Goal: Information Seeking & Learning: Learn about a topic

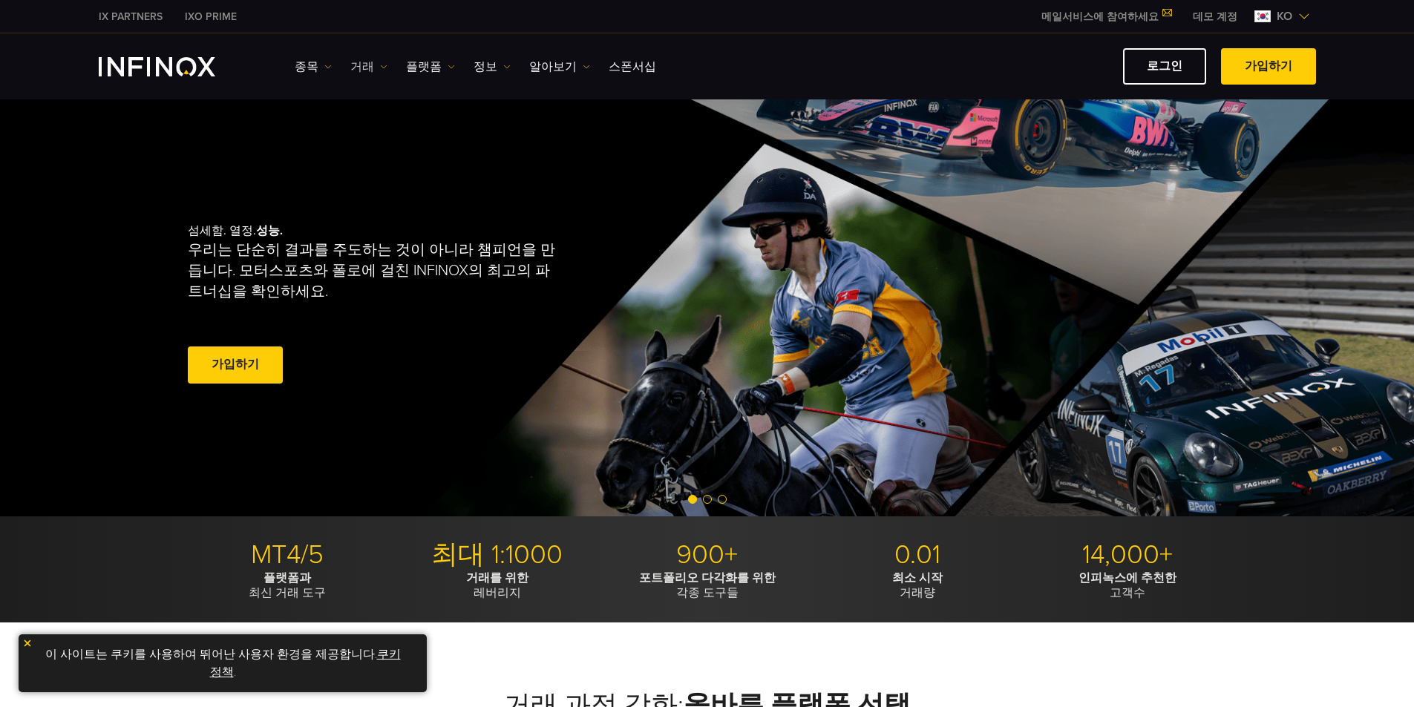
click at [373, 66] on link "거래" at bounding box center [368, 67] width 37 height 18
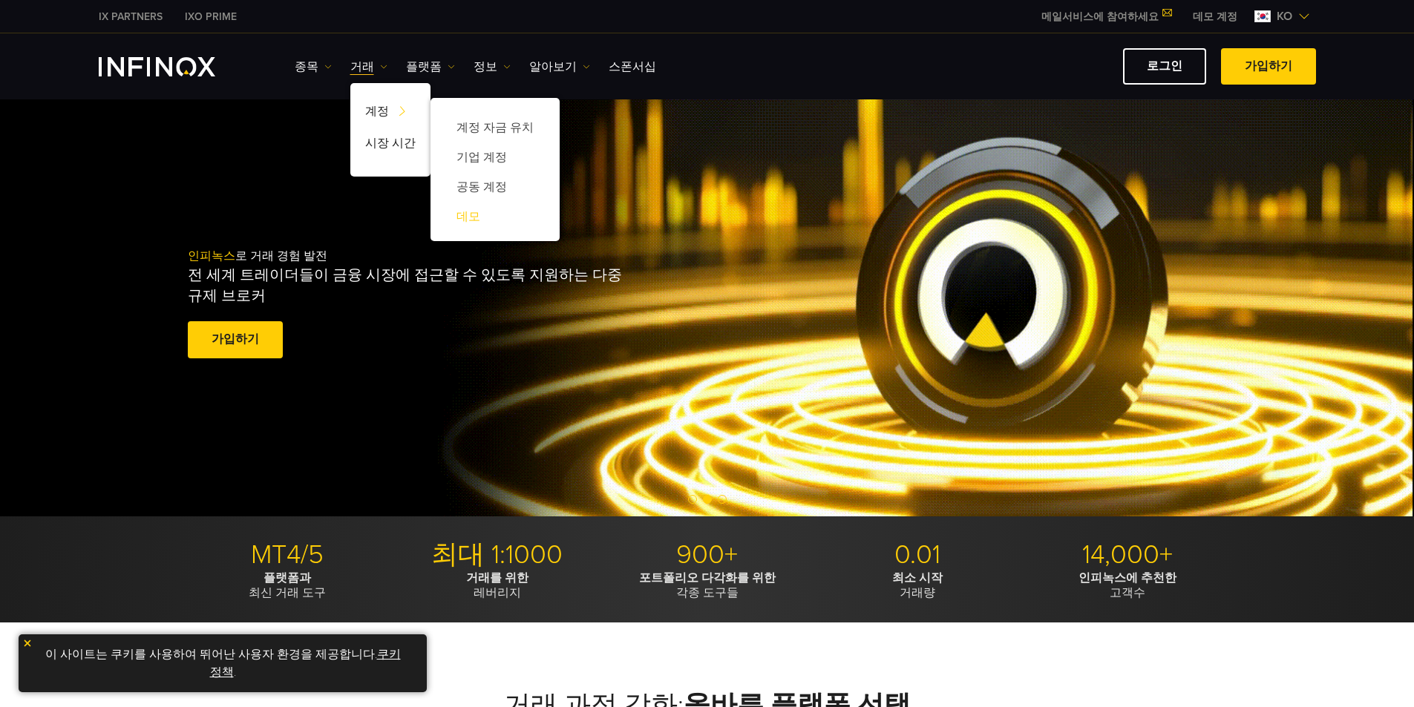
click at [462, 215] on link "데모" at bounding box center [494, 217] width 99 height 30
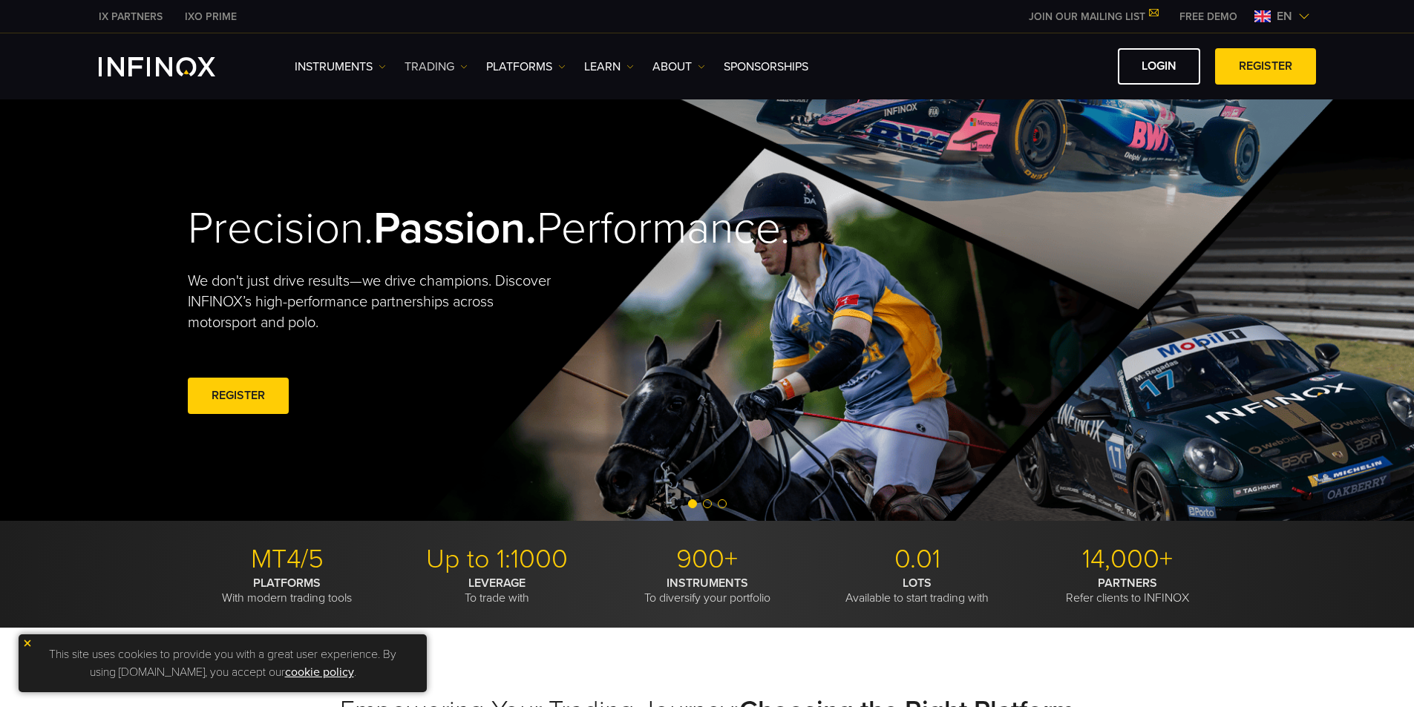
click at [449, 66] on link "TRADING" at bounding box center [436, 67] width 63 height 18
click at [1283, 18] on span "en" at bounding box center [1284, 16] width 27 height 18
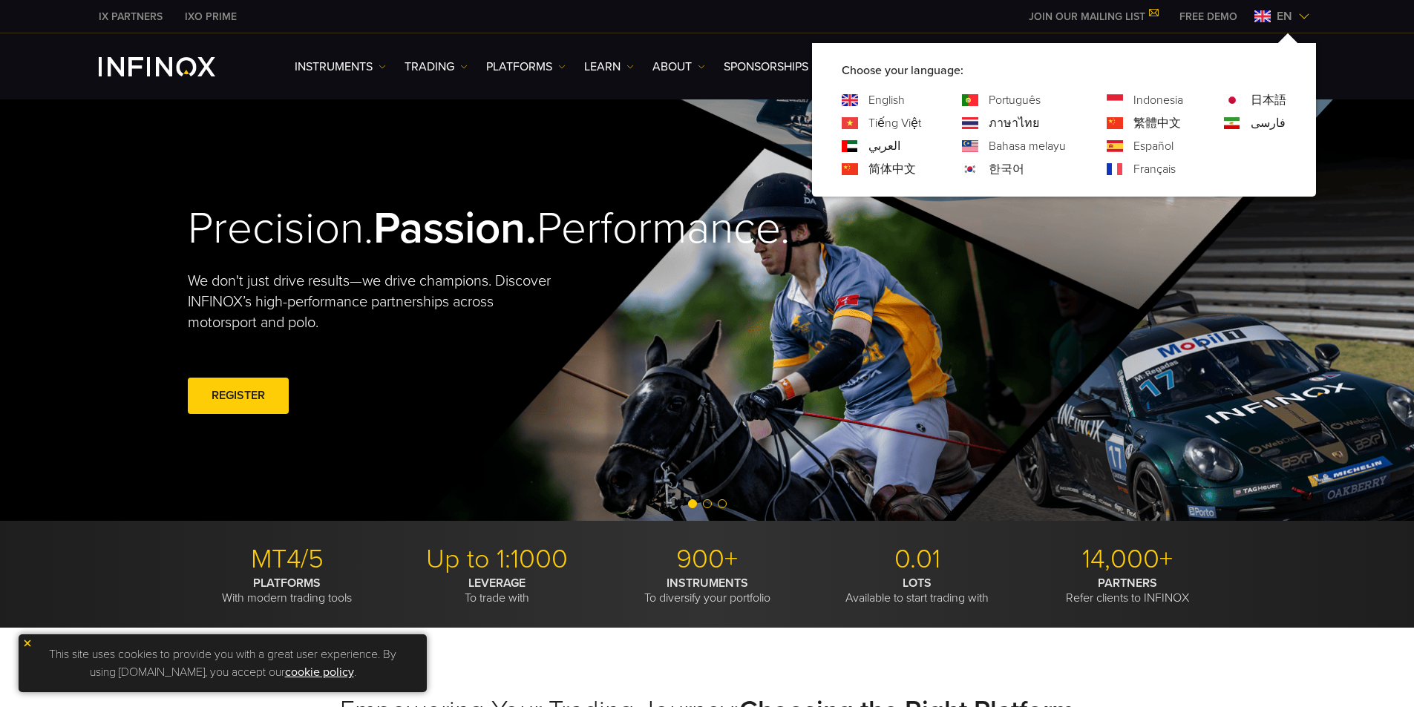
click at [1005, 174] on link "한국어" at bounding box center [1007, 169] width 36 height 18
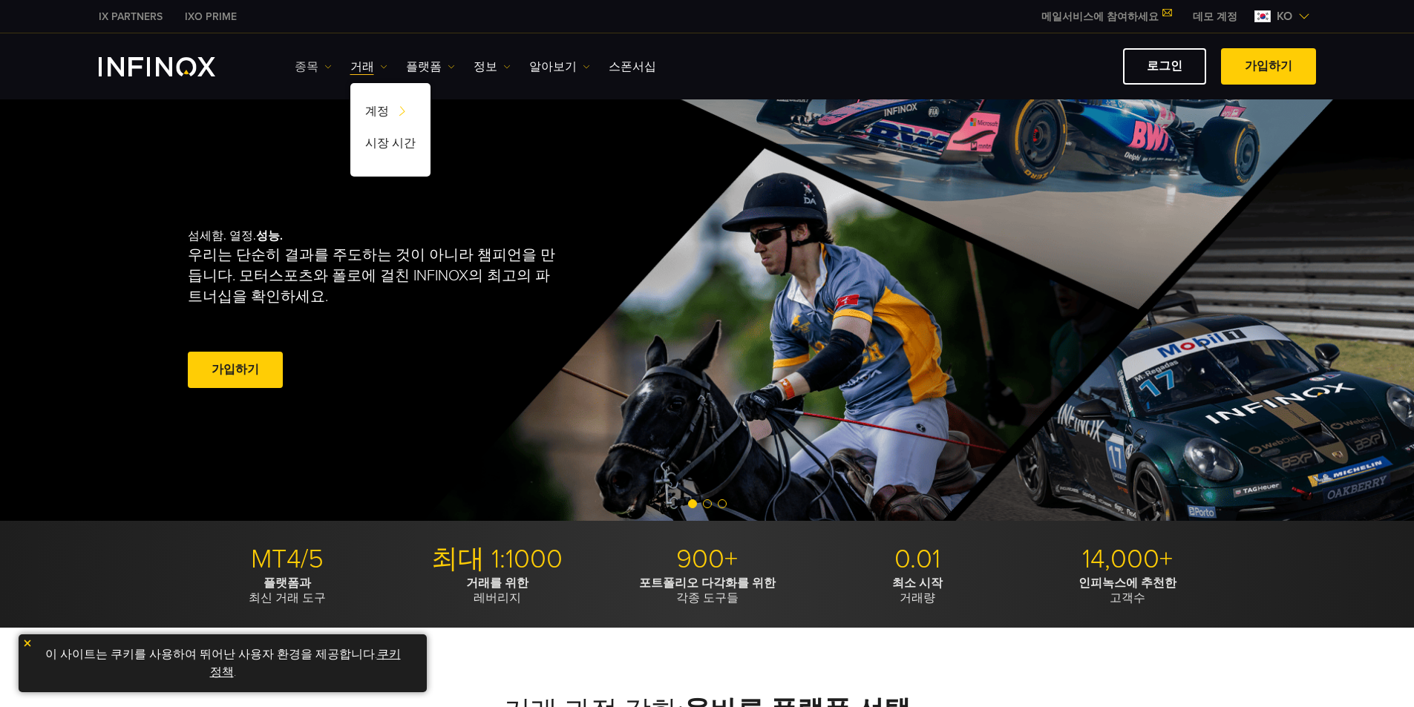
click at [307, 68] on link "종목" at bounding box center [313, 67] width 37 height 18
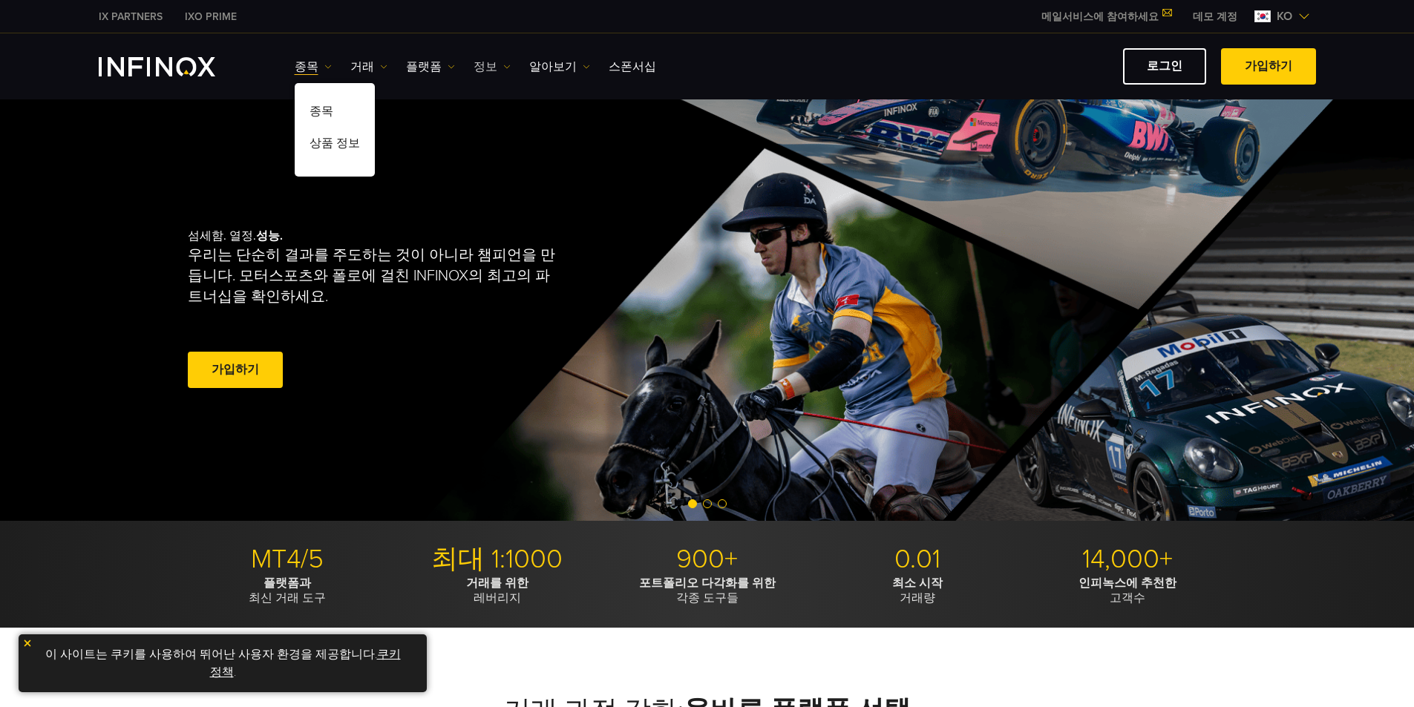
click at [485, 61] on link "정보" at bounding box center [492, 67] width 37 height 18
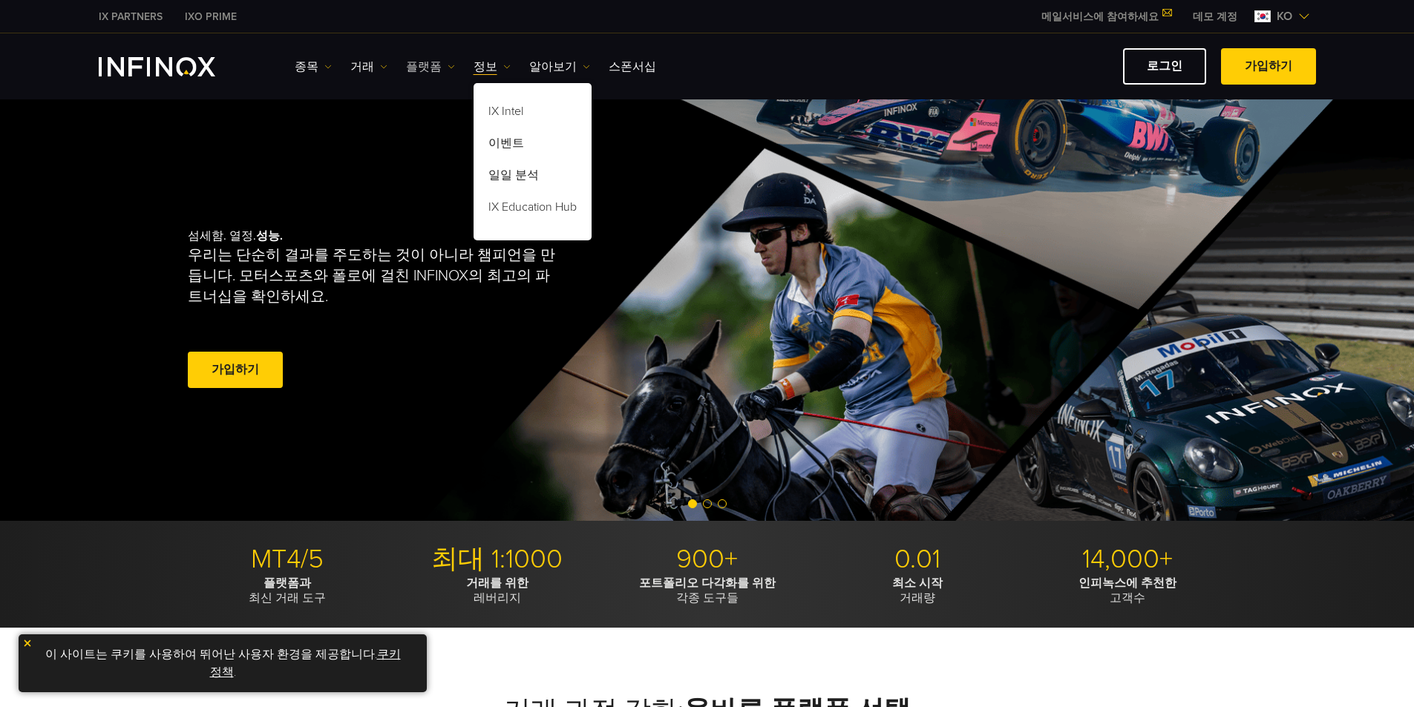
click at [431, 62] on link "플랫폼" at bounding box center [430, 67] width 49 height 18
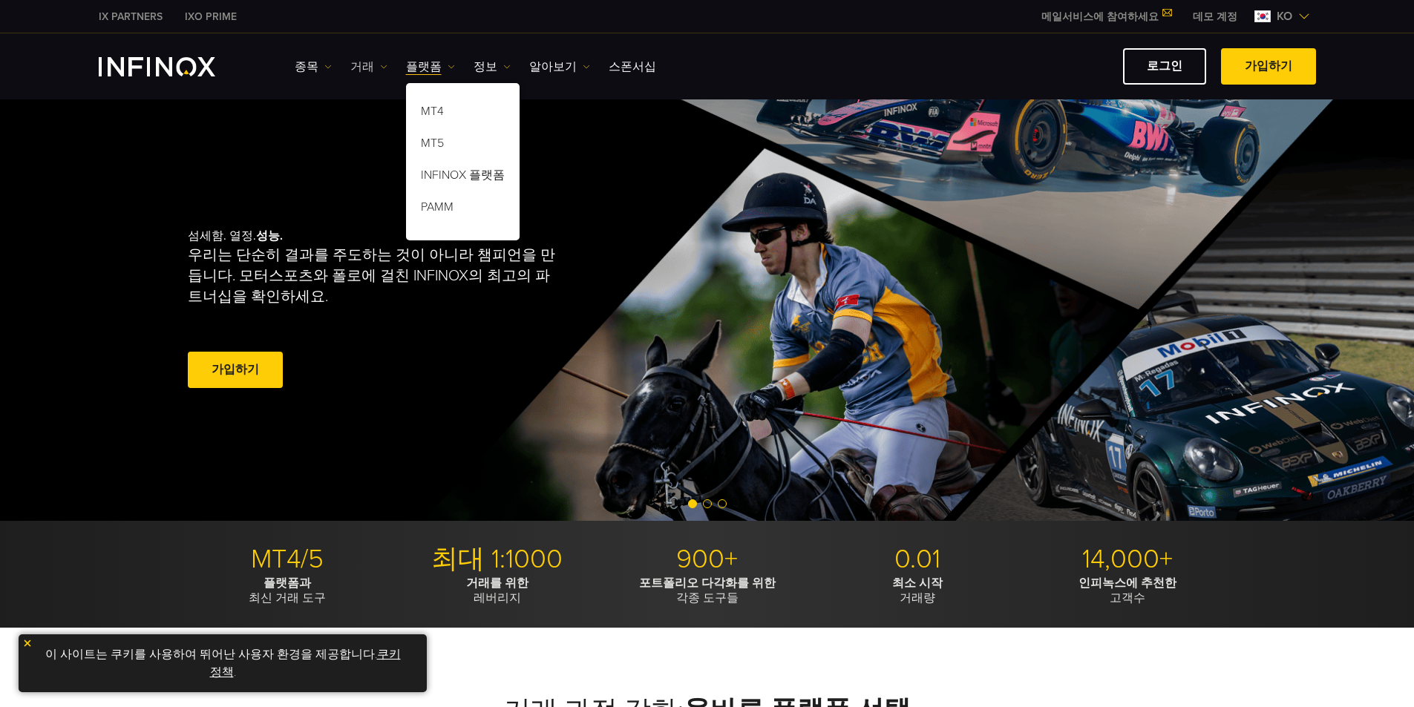
click at [366, 68] on link "거래" at bounding box center [368, 67] width 37 height 18
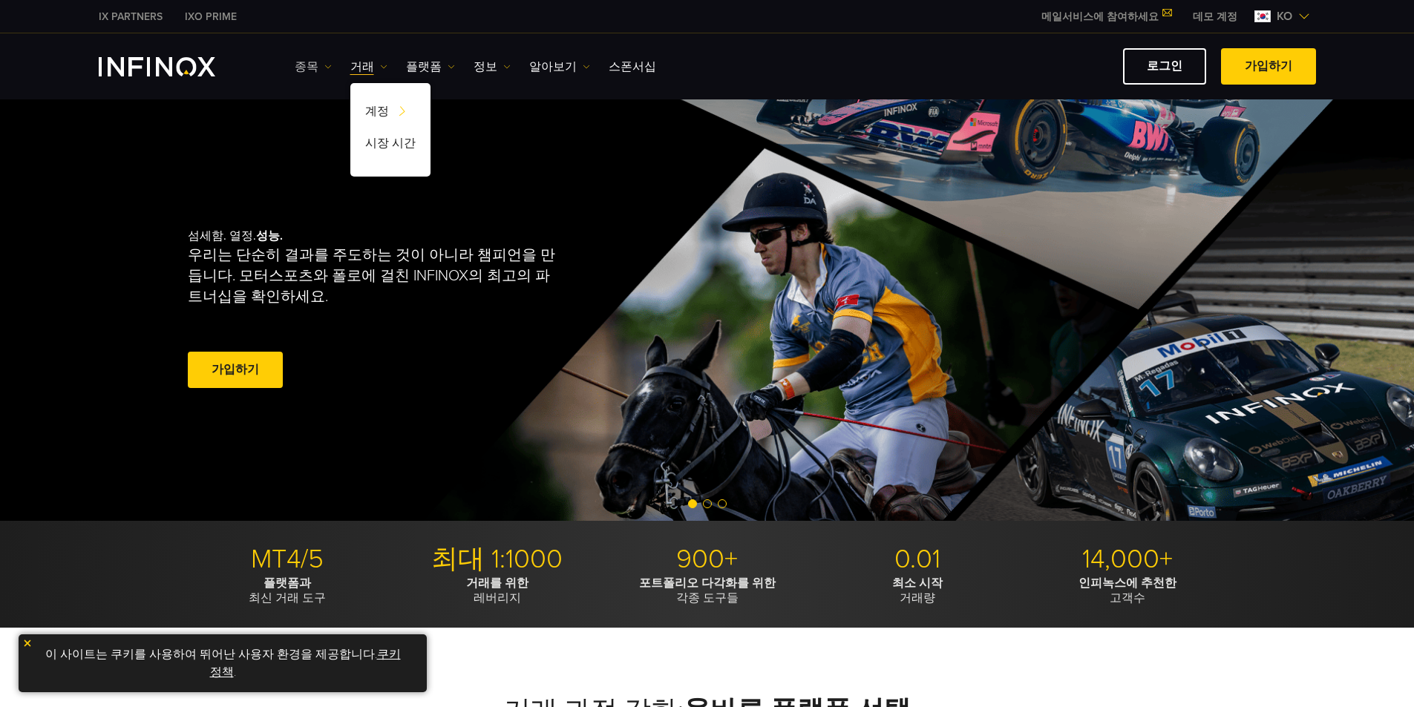
click at [301, 71] on link "종목" at bounding box center [313, 67] width 37 height 18
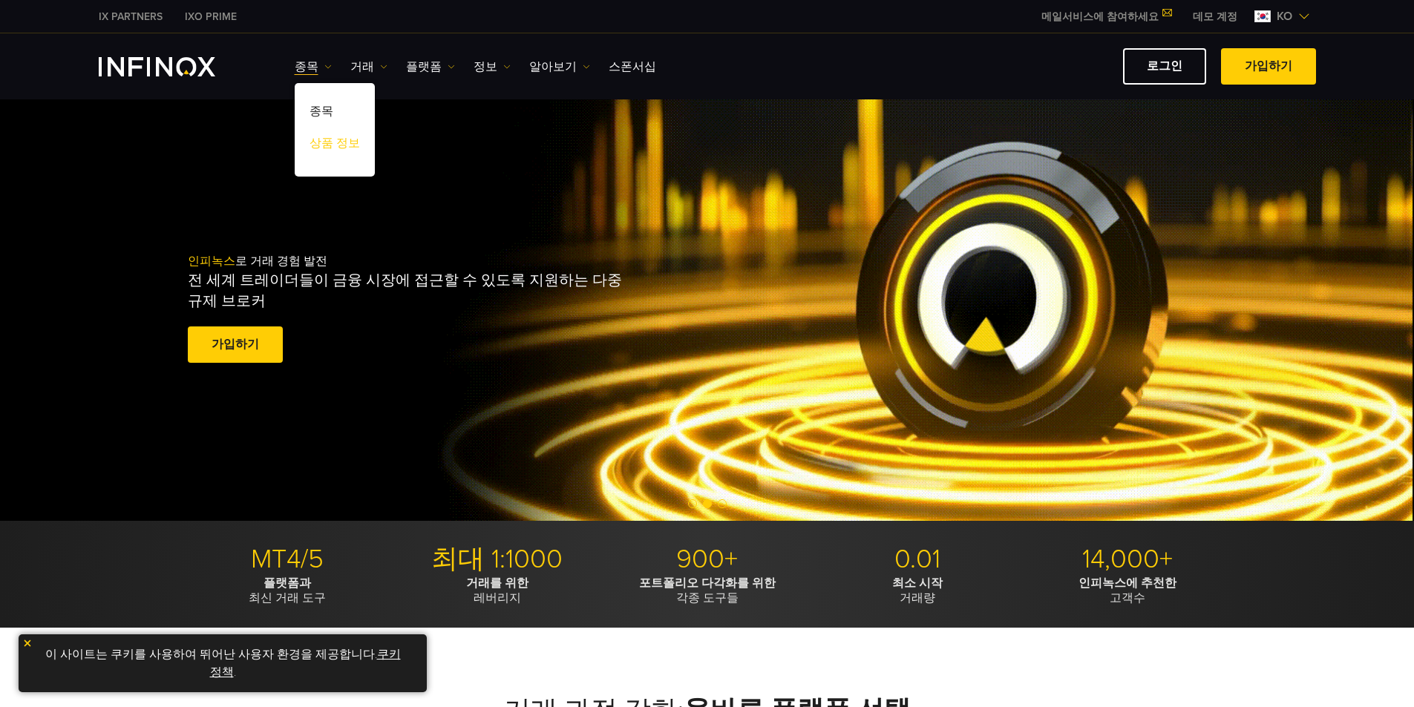
click at [323, 145] on link "상품 정보" at bounding box center [335, 146] width 80 height 32
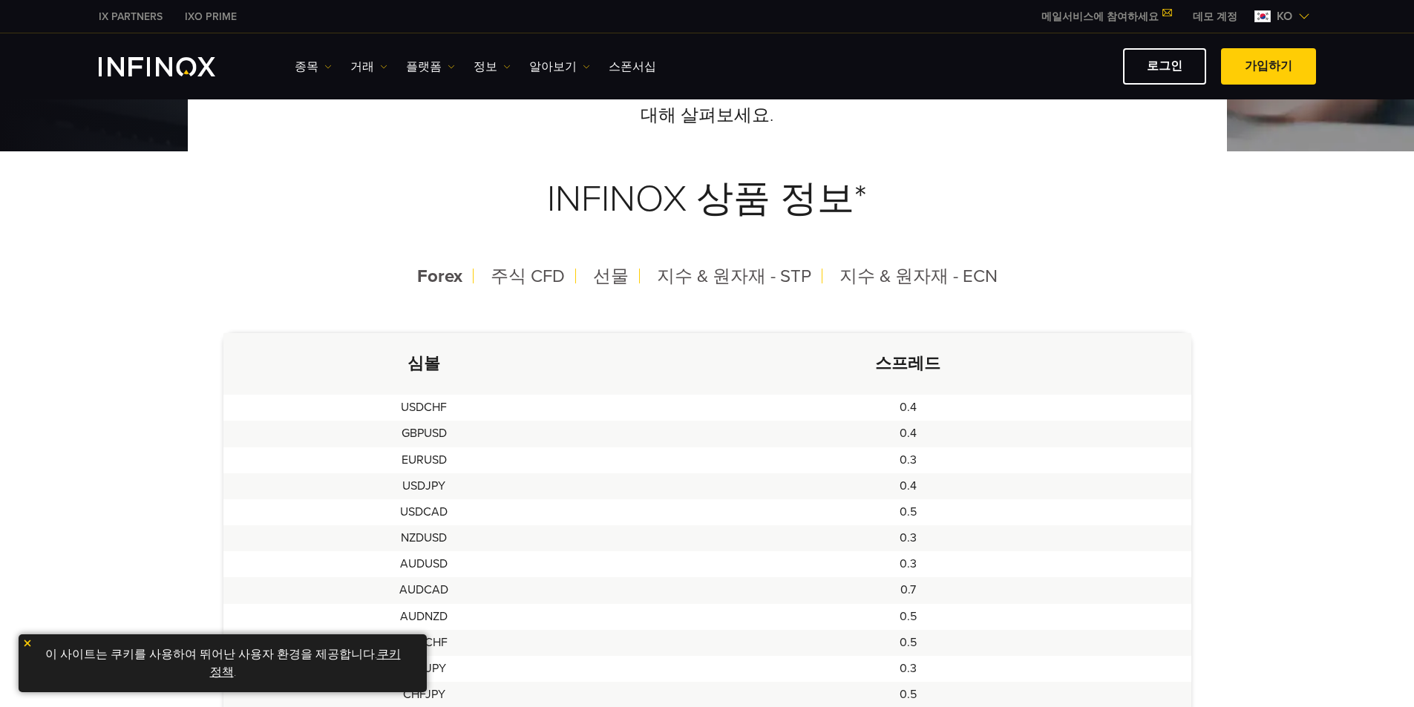
scroll to position [297, 0]
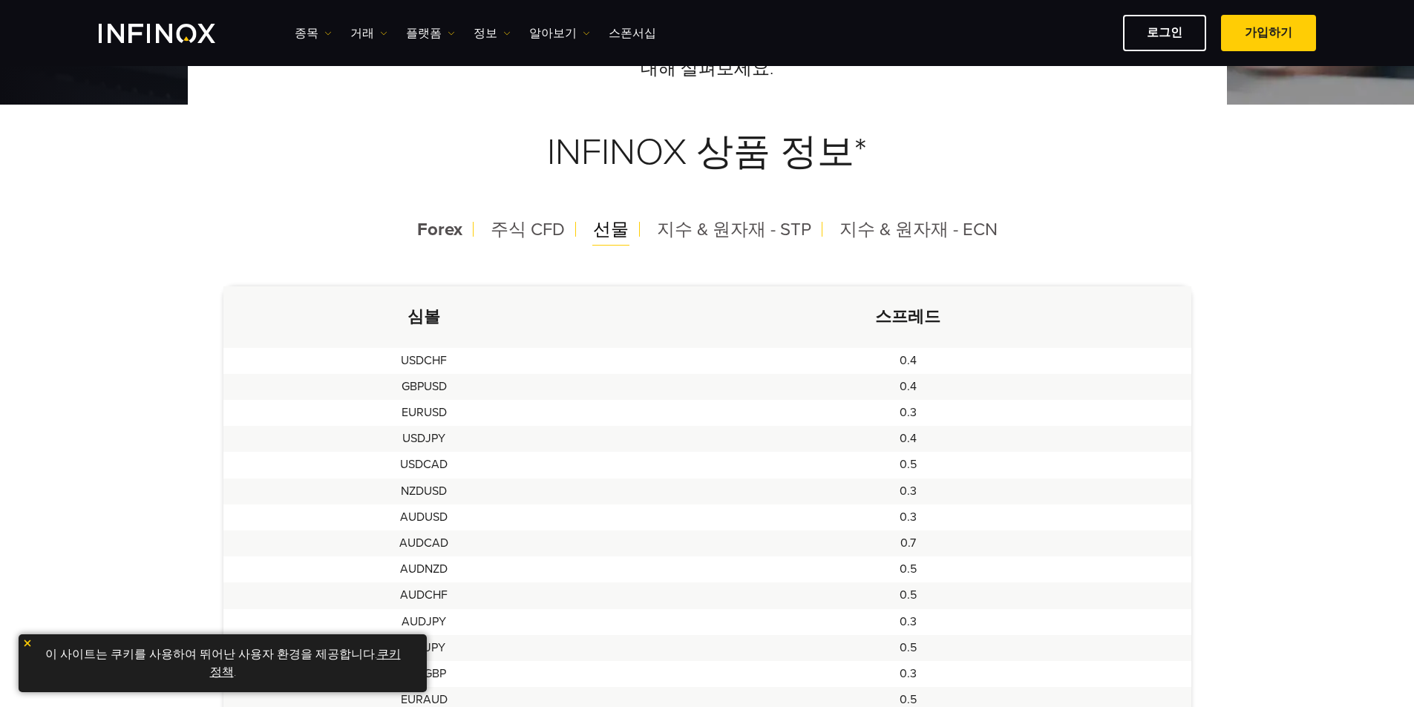
click at [612, 232] on span "선물" at bounding box center [611, 230] width 36 height 22
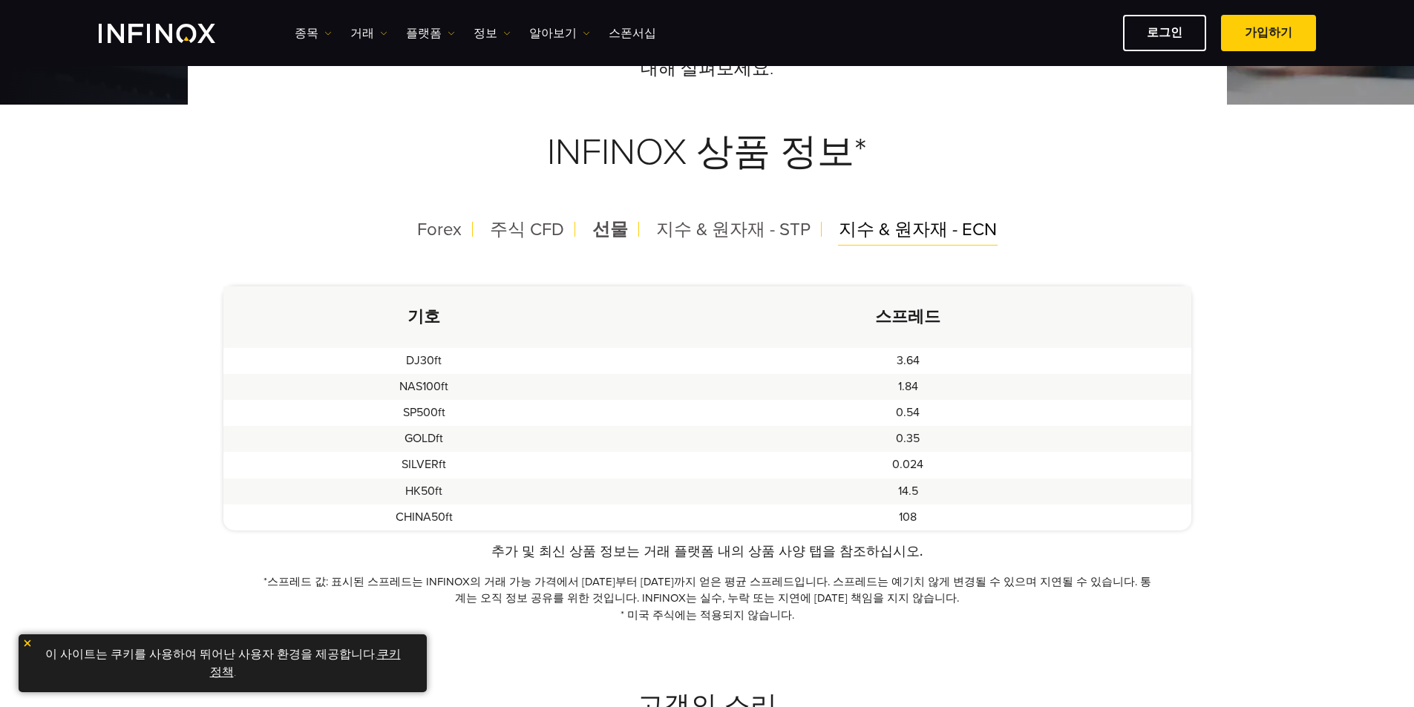
click at [894, 224] on span "지수 & 원자재 - ECN" at bounding box center [918, 230] width 158 height 22
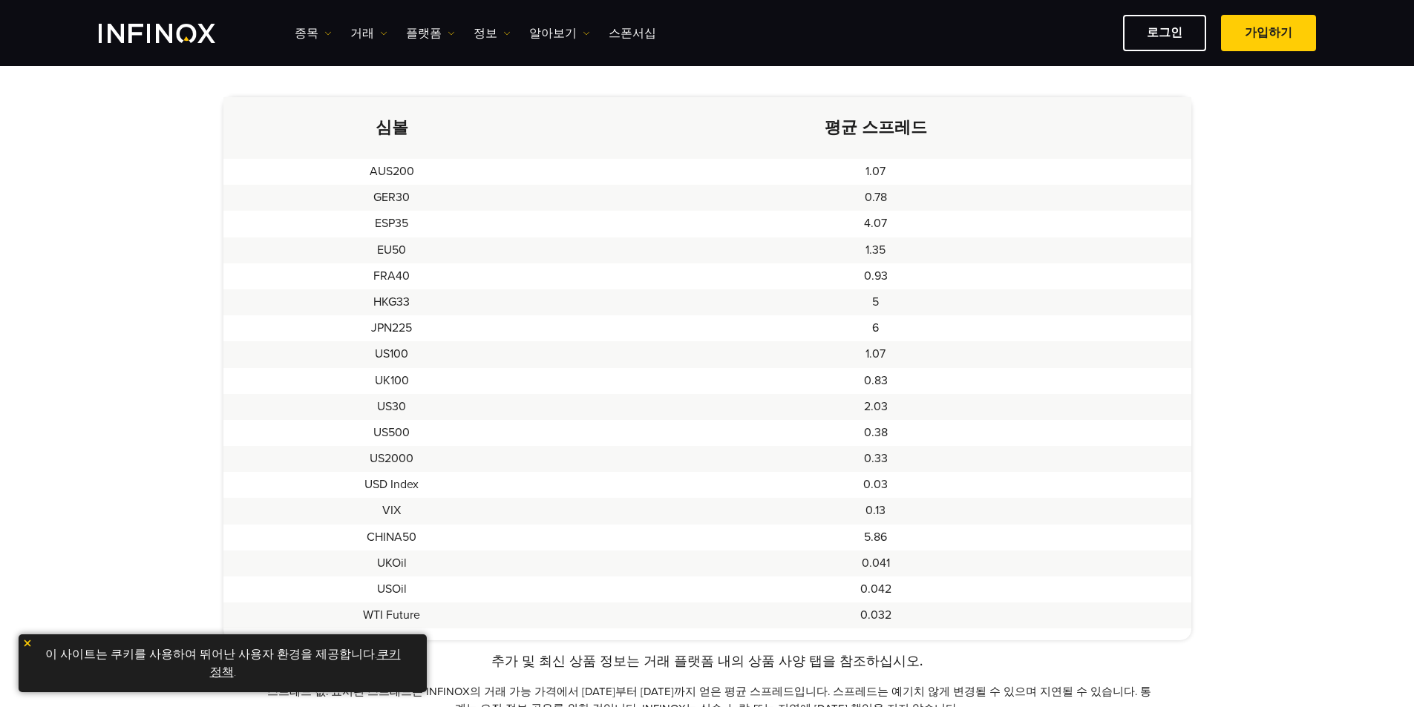
scroll to position [74, 0]
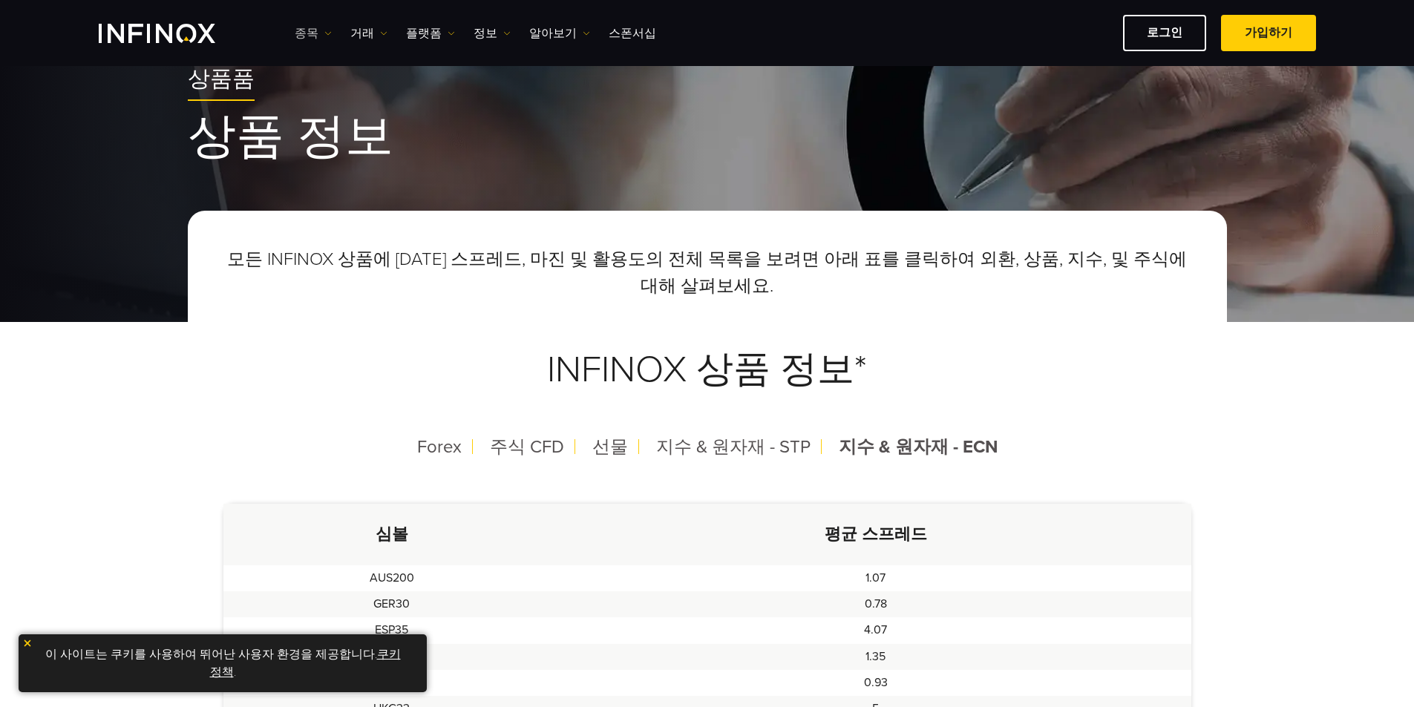
click at [312, 39] on link "종목" at bounding box center [313, 33] width 37 height 18
click at [320, 82] on link "종목" at bounding box center [335, 81] width 80 height 32
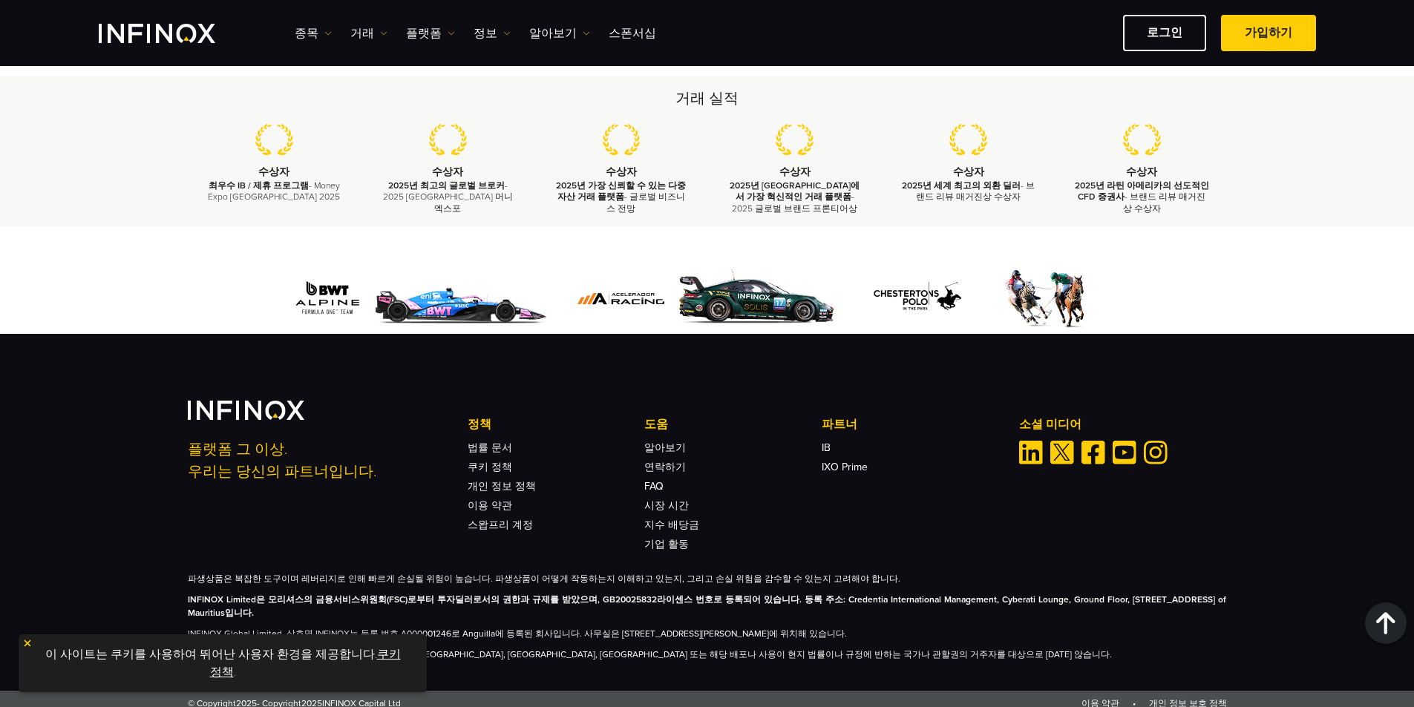
scroll to position [1931, 0]
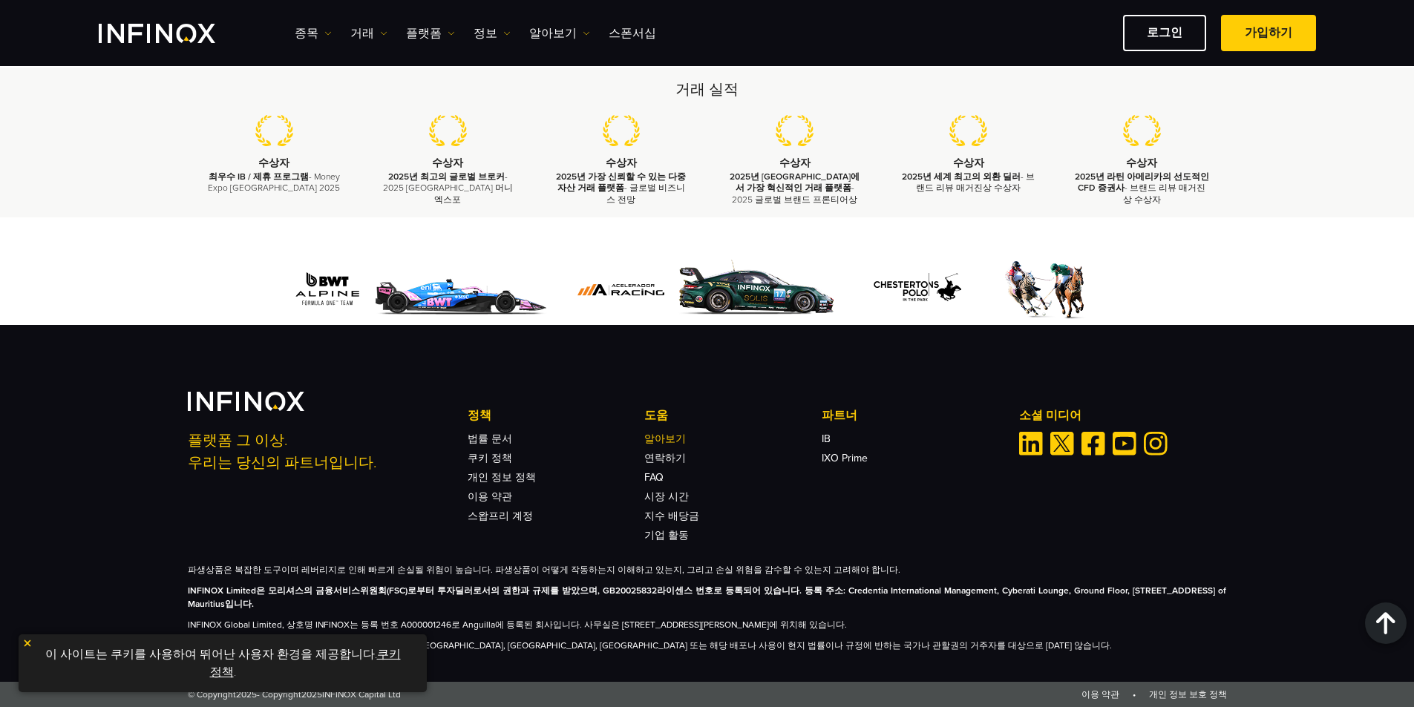
click at [669, 437] on link "알아보기" at bounding box center [665, 439] width 42 height 13
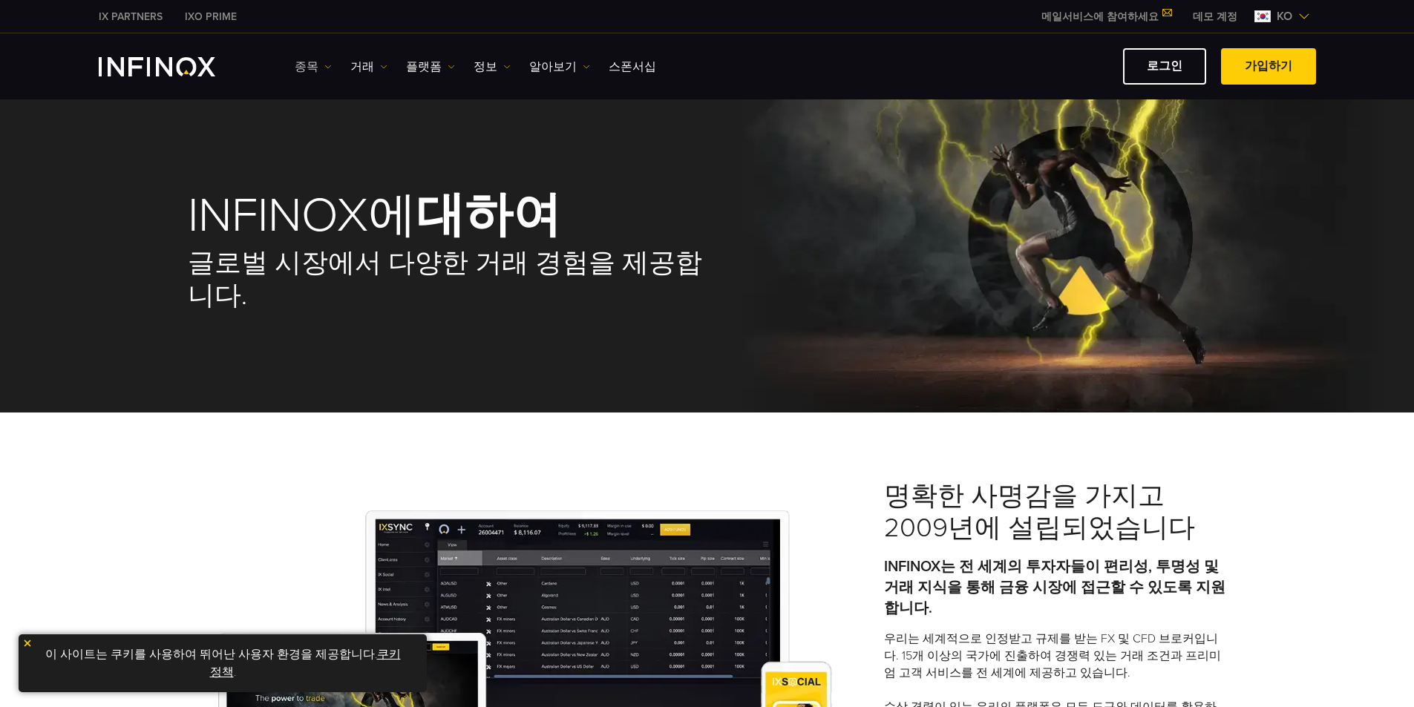
click at [307, 68] on link "종목" at bounding box center [313, 67] width 37 height 18
click at [370, 71] on link "거래" at bounding box center [368, 67] width 37 height 18
click at [406, 66] on link "플랫폼" at bounding box center [430, 67] width 49 height 18
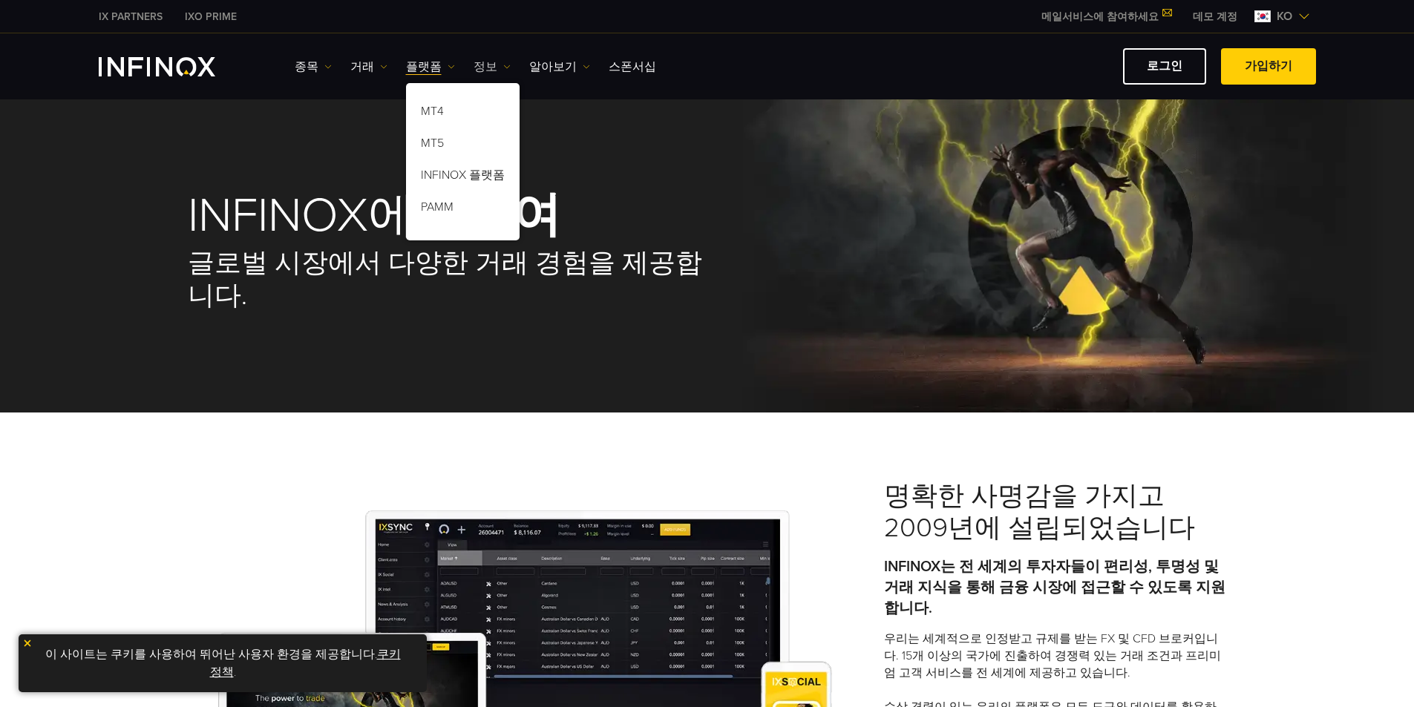
click at [498, 59] on link "정보" at bounding box center [492, 67] width 37 height 18
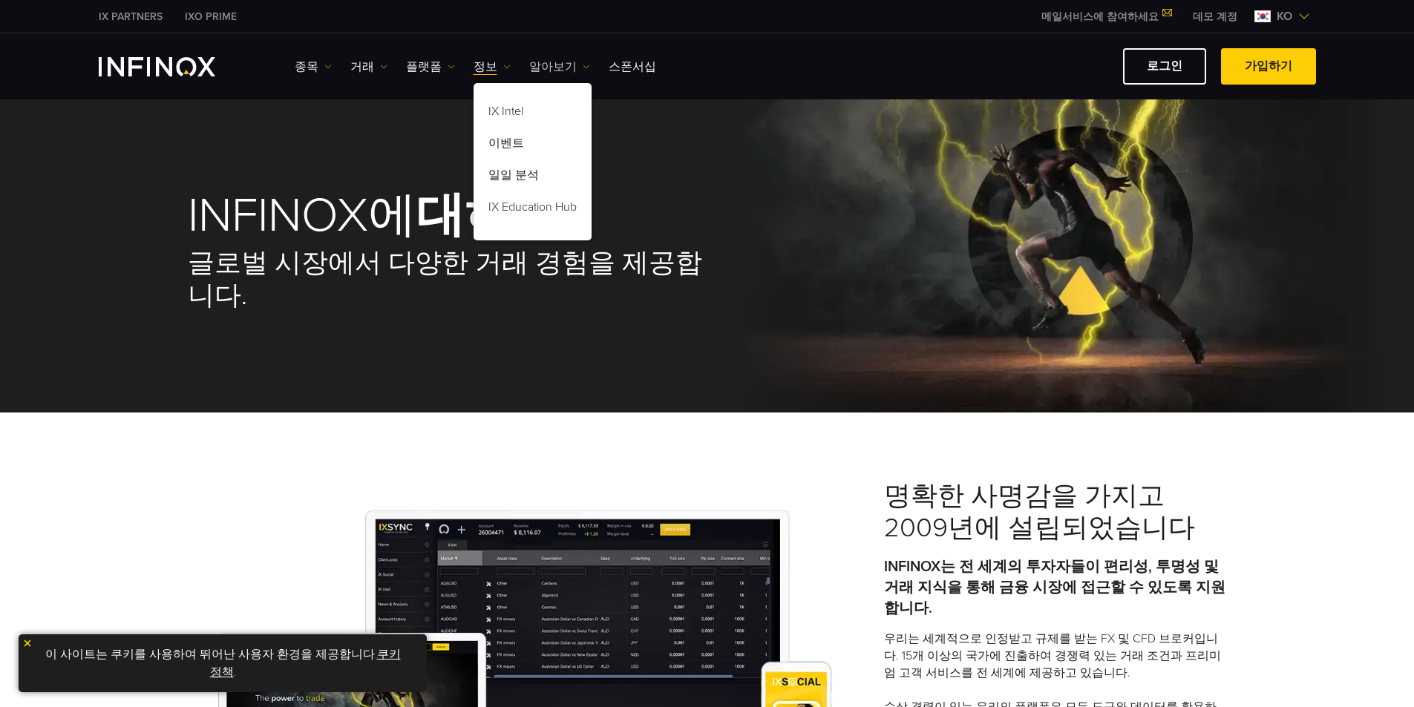
click at [554, 62] on link "알아보기" at bounding box center [559, 67] width 61 height 18
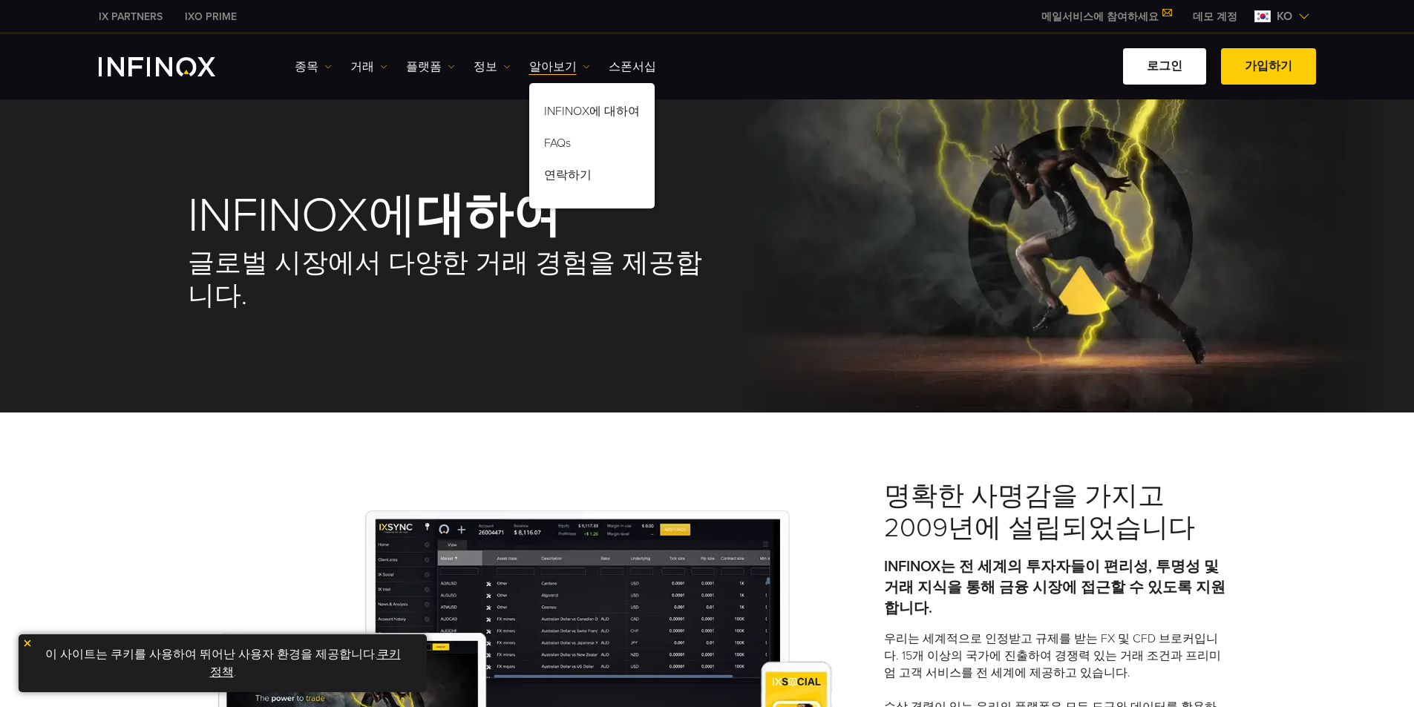
click at [1162, 63] on link "로그인" at bounding box center [1164, 66] width 83 height 36
